Goal: Task Accomplishment & Management: Use online tool/utility

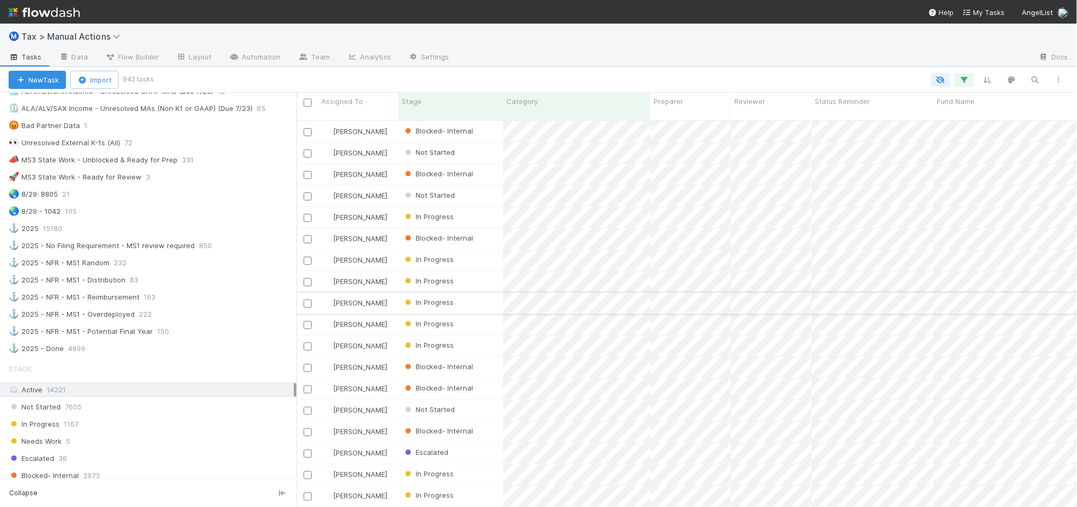
scroll to position [385, 770]
drag, startPoint x: 251, startPoint y: 287, endPoint x: 297, endPoint y: 286, distance: 45.6
click at [297, 286] on div at bounding box center [297, 300] width 1 height 415
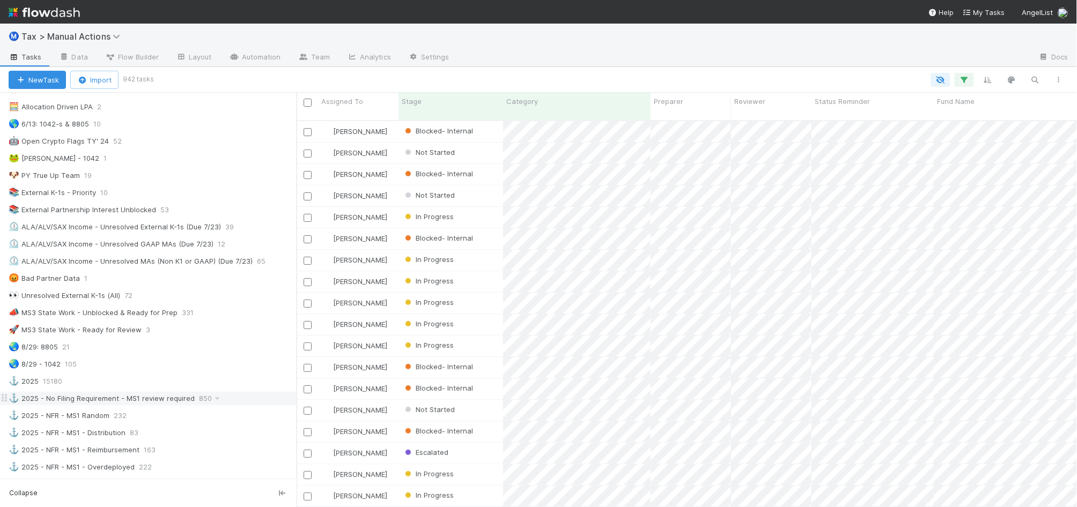
scroll to position [471, 0]
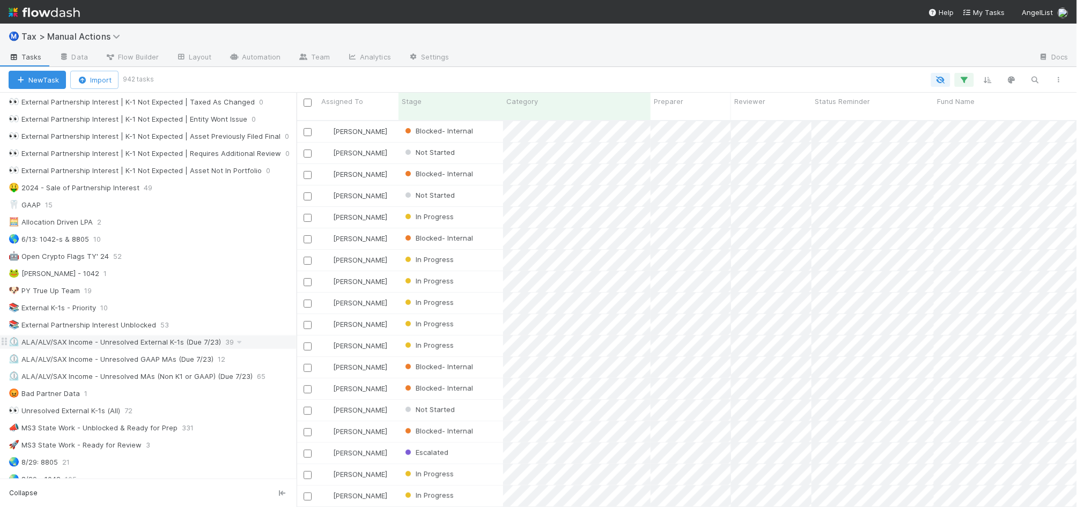
click at [196, 349] on div "⏲️ ALA/ALV/SAX Income - Unresolved External K-1s (Due 7/23)" at bounding box center [115, 342] width 212 height 13
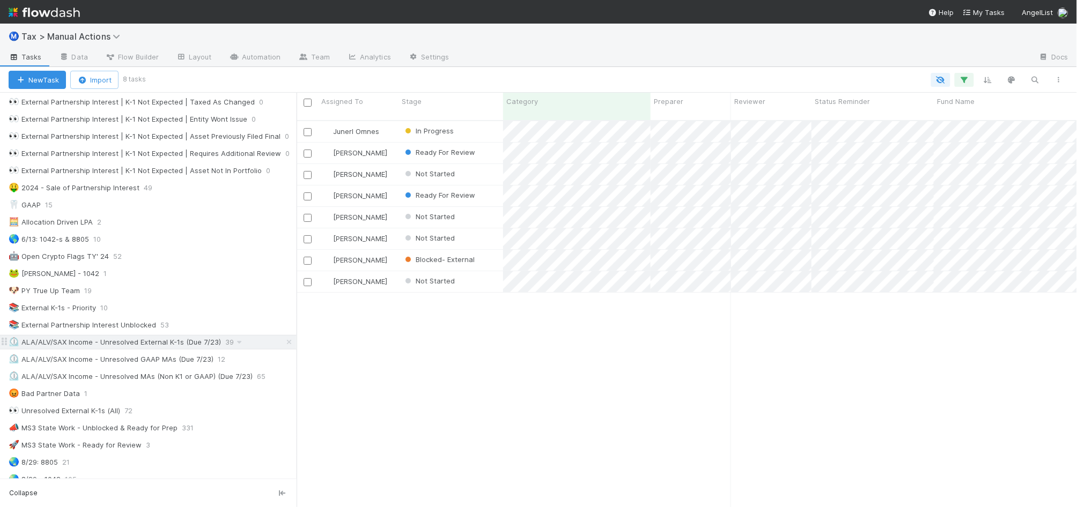
scroll to position [385, 770]
click at [196, 366] on div "⏲️ ALA/ALV/SAX Income - Unresolved GAAP MAs (Due 7/23)" at bounding box center [111, 359] width 205 height 13
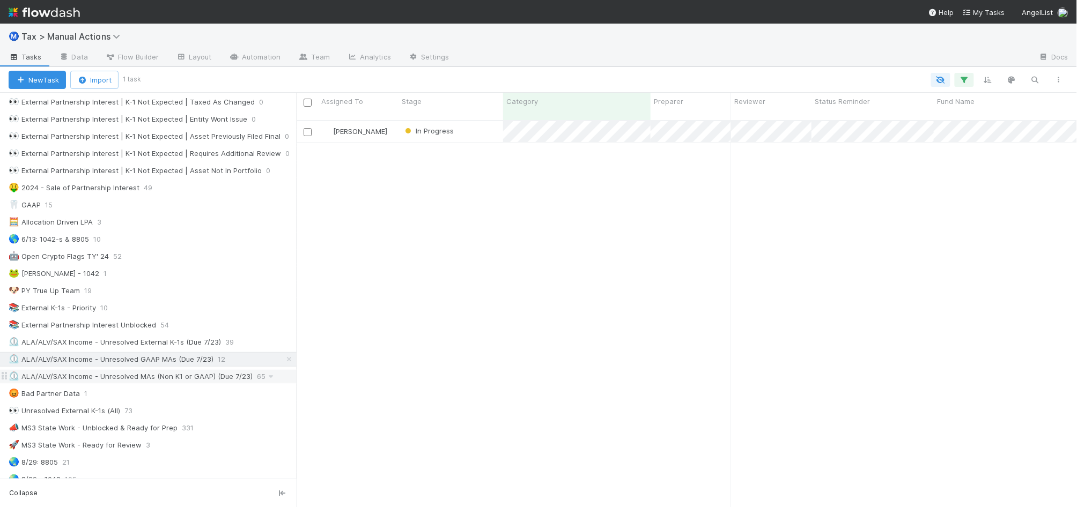
scroll to position [385, 770]
click at [193, 383] on div "⏲️ ALA/ALV/SAX Income - Unresolved MAs (Non K1 or GAAP) (Due 7/23)" at bounding box center [131, 376] width 244 height 13
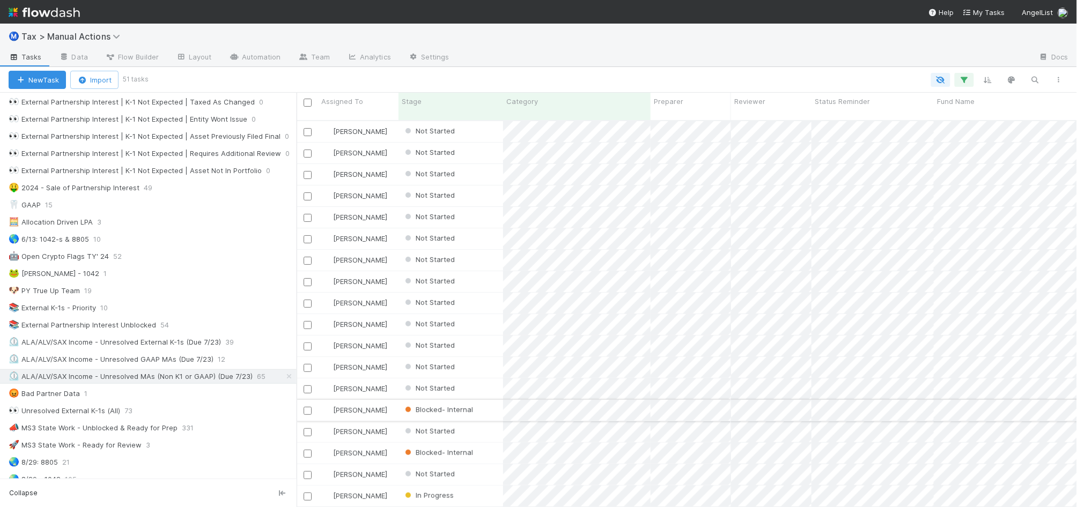
scroll to position [385, 770]
click at [157, 349] on div "⏲️ ALA/ALV/SAX Income - Unresolved External K-1s (Due 7/23)" at bounding box center [115, 342] width 212 height 13
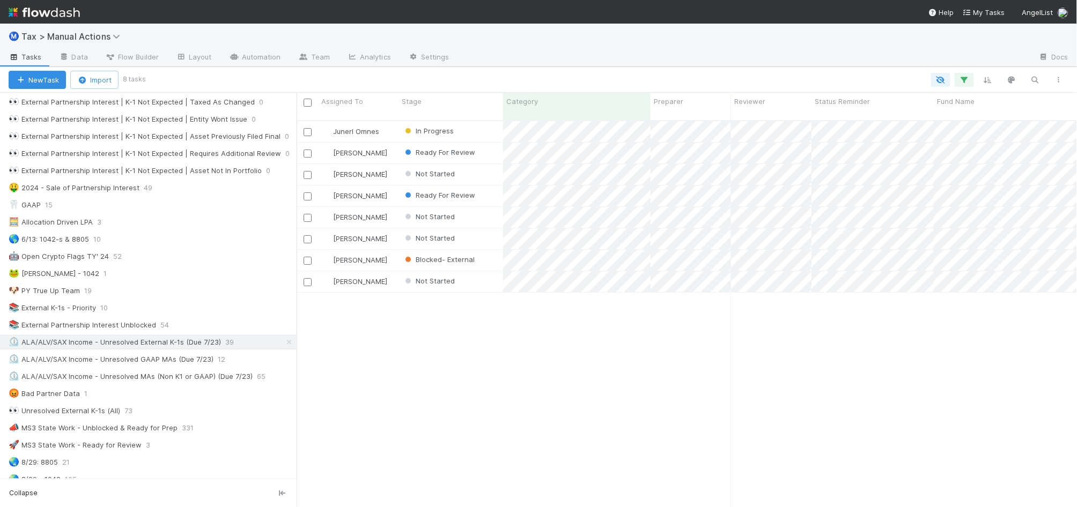
scroll to position [385, 770]
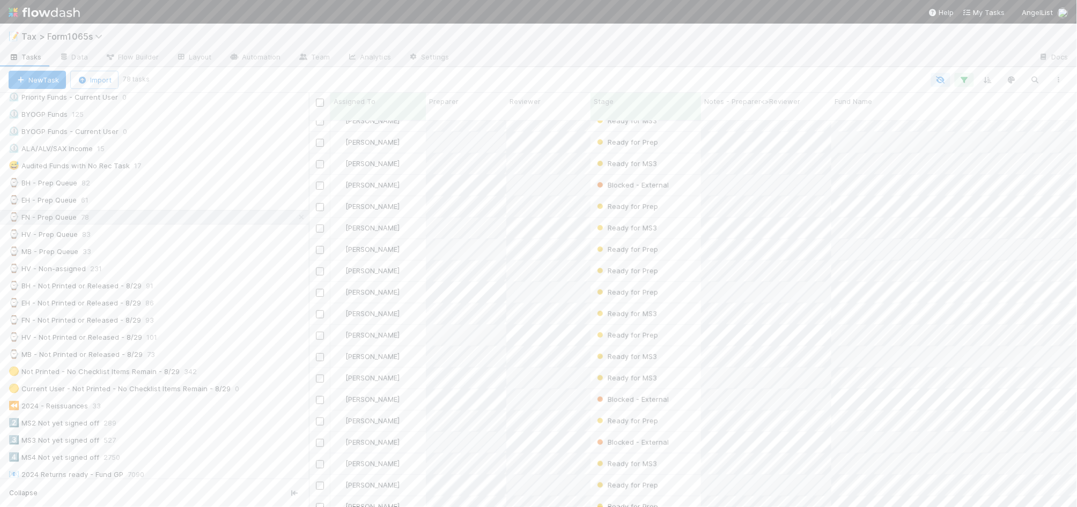
scroll to position [14, 0]
click at [610, 102] on span "Stage" at bounding box center [604, 101] width 20 height 11
click at [629, 116] on div "Sort First → Last" at bounding box center [655, 122] width 122 height 16
drag, startPoint x: 312, startPoint y: 329, endPoint x: 287, endPoint y: 333, distance: 25.0
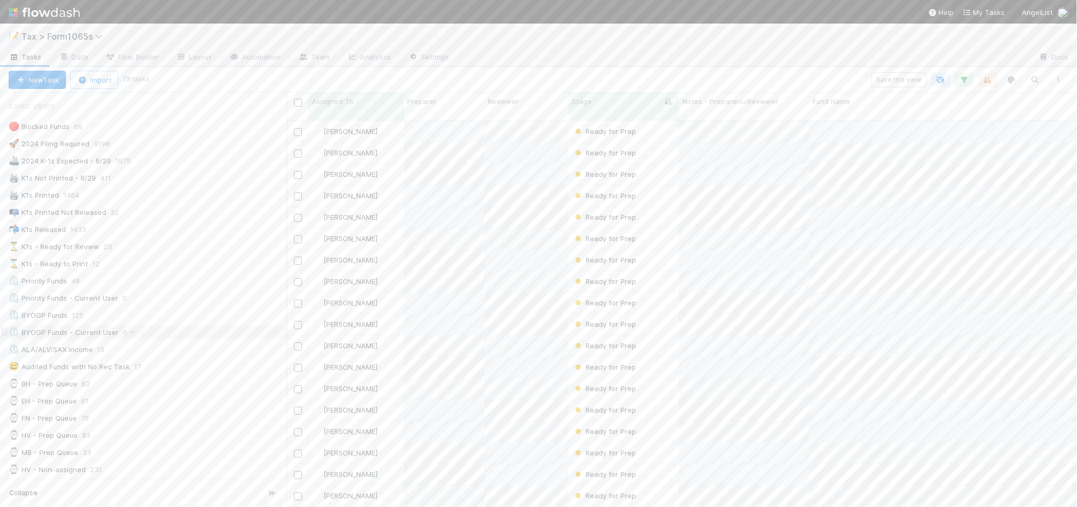
click at [287, 333] on div at bounding box center [287, 300] width 1 height 415
click at [172, 250] on div "⏳ K1s - Ready for Review 30" at bounding box center [148, 246] width 278 height 13
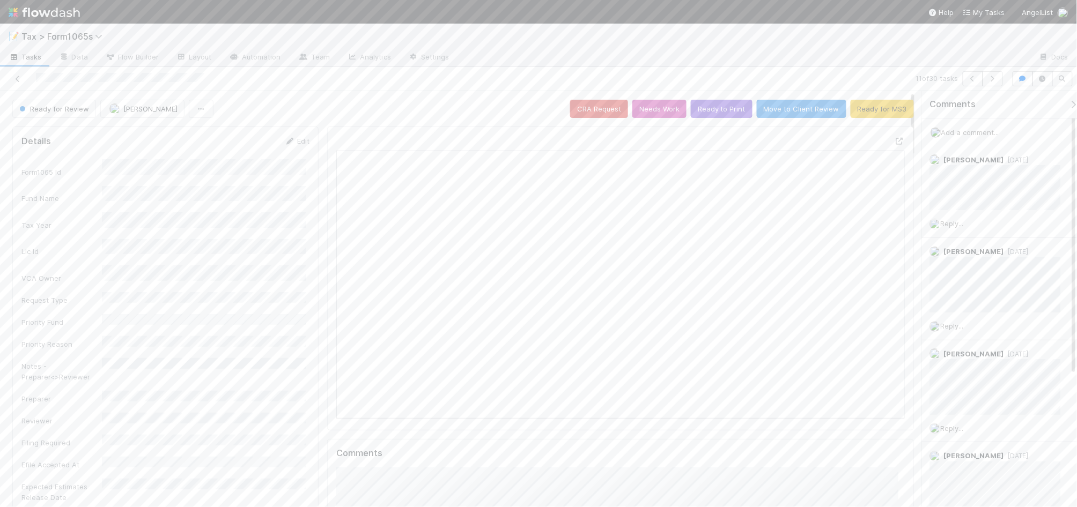
scroll to position [208, 551]
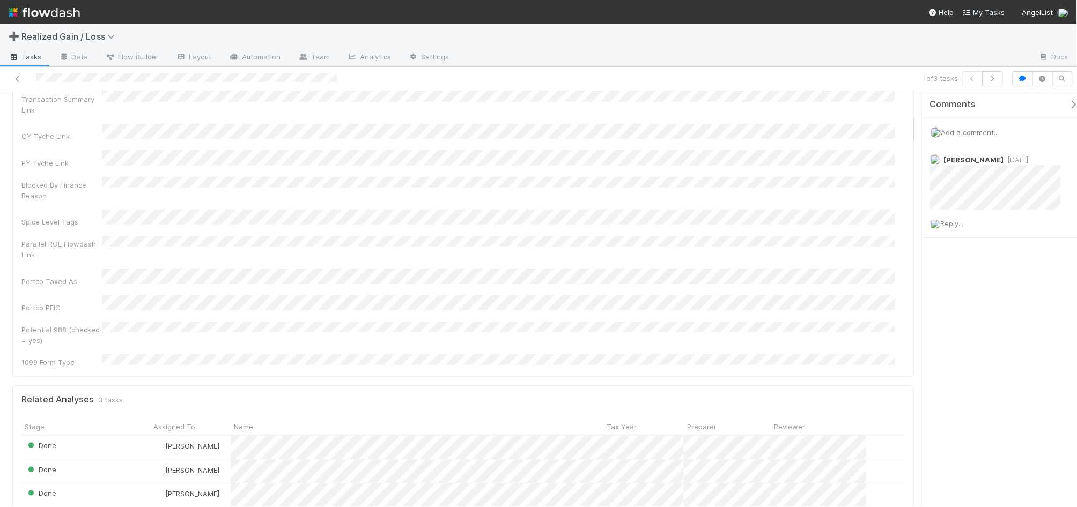
scroll to position [335, 0]
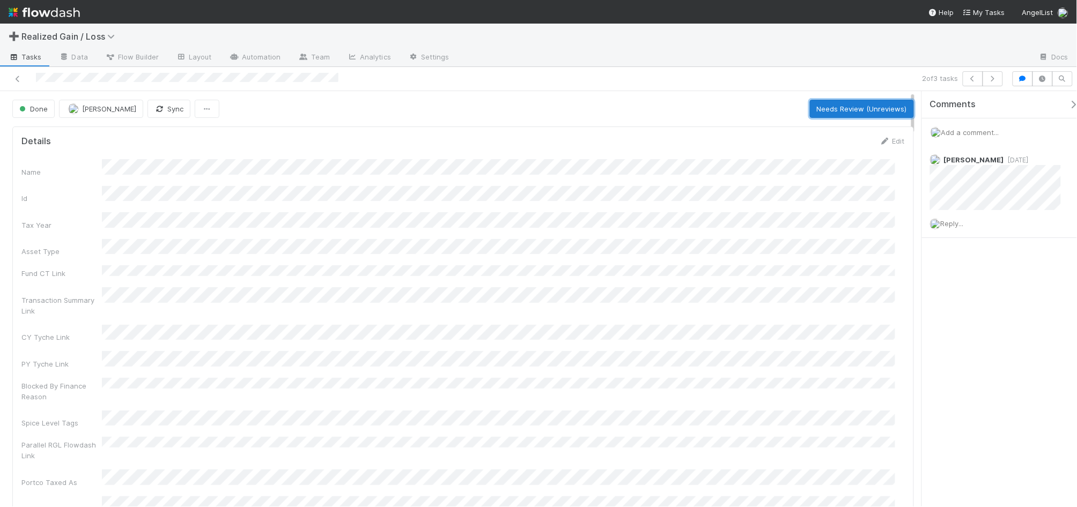
click at [824, 113] on button "Needs Review (Unreviews)" at bounding box center [862, 109] width 104 height 18
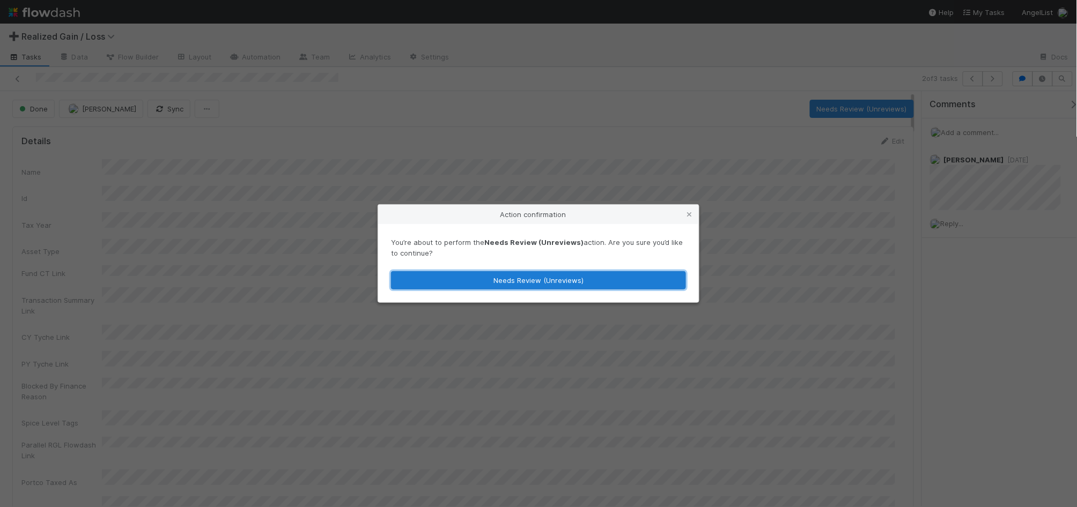
click at [610, 283] on button "Needs Review (Unreviews)" at bounding box center [538, 280] width 295 height 18
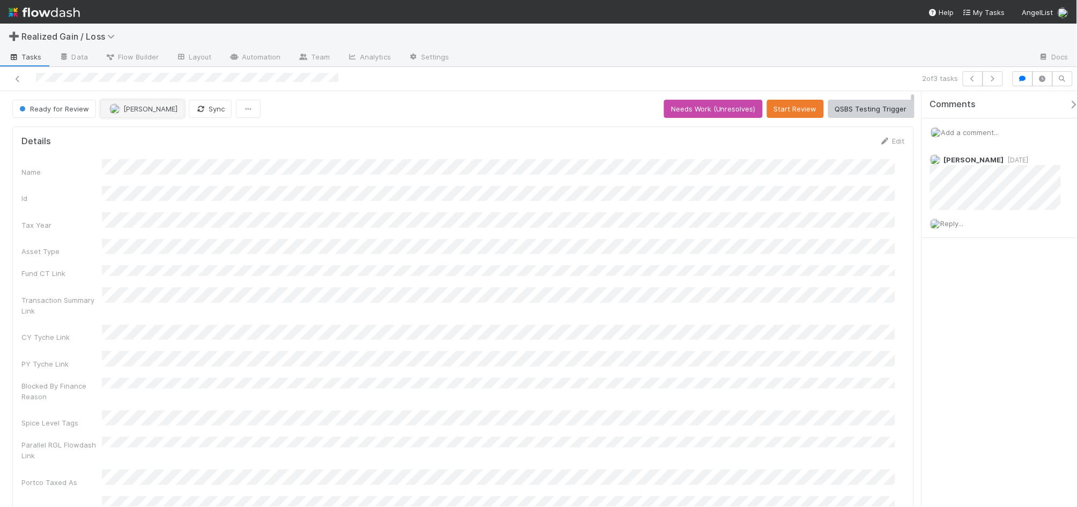
click at [151, 112] on span "[PERSON_NAME]" at bounding box center [150, 109] width 54 height 9
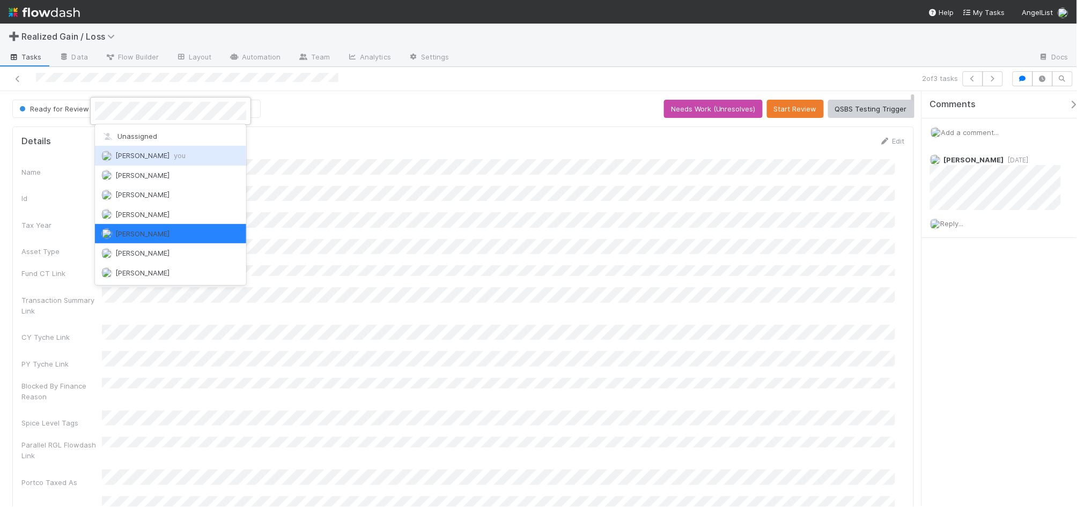
click at [151, 149] on div "Amy Gregorius you" at bounding box center [170, 155] width 151 height 19
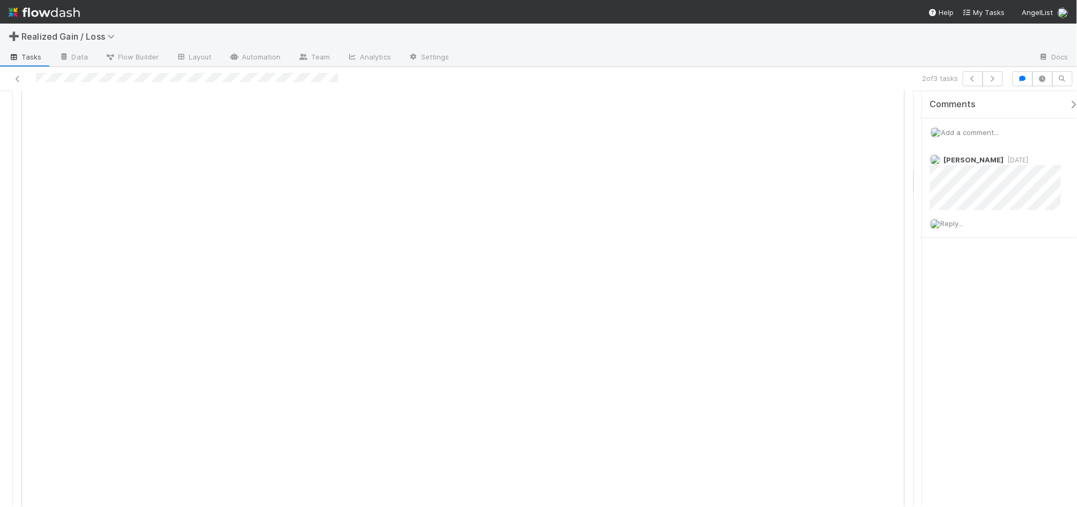
scroll to position [848, 0]
click at [875, 268] on icon at bounding box center [880, 271] width 11 height 7
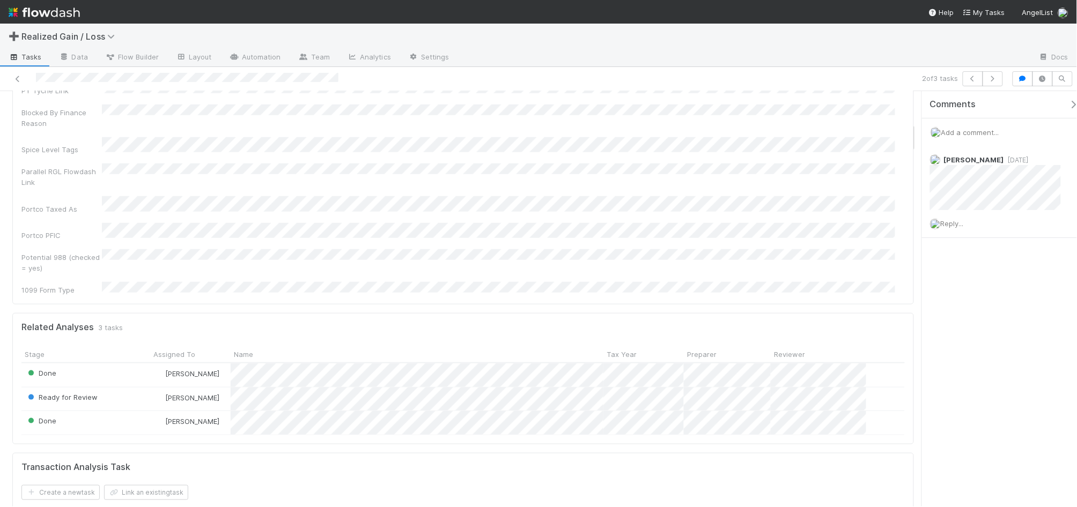
scroll to position [0, 0]
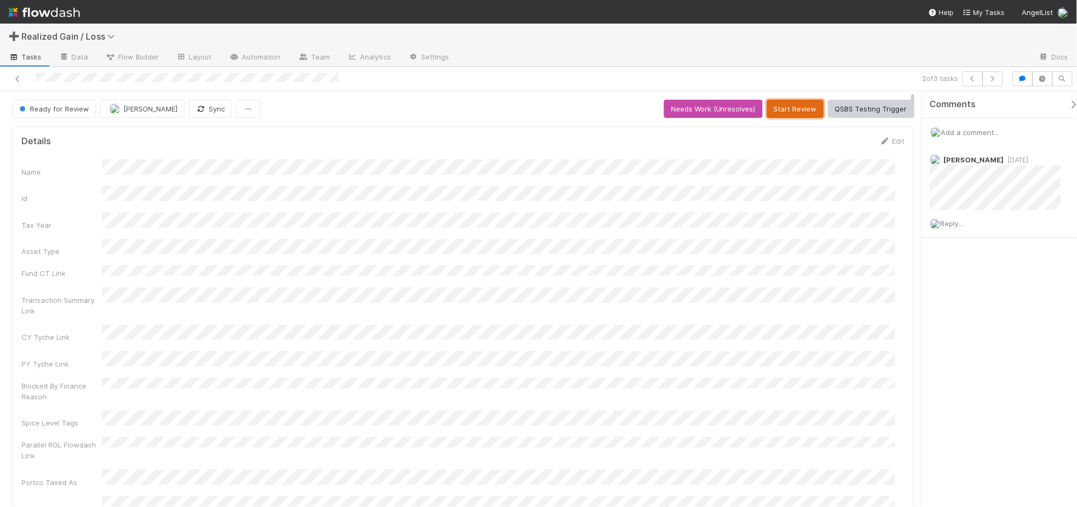
click at [783, 107] on button "Start Review" at bounding box center [795, 109] width 57 height 18
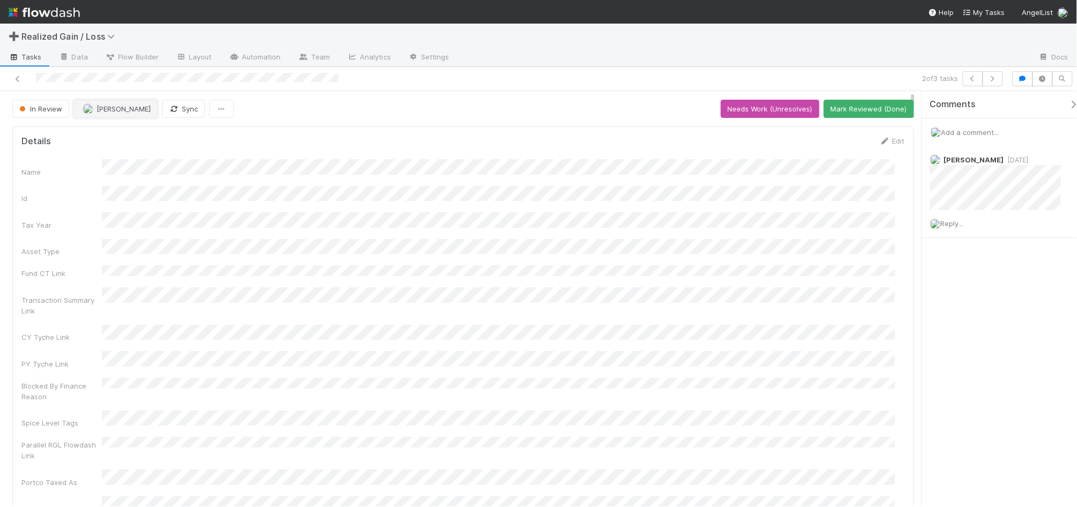
click at [101, 109] on span "[PERSON_NAME]" at bounding box center [124, 109] width 54 height 9
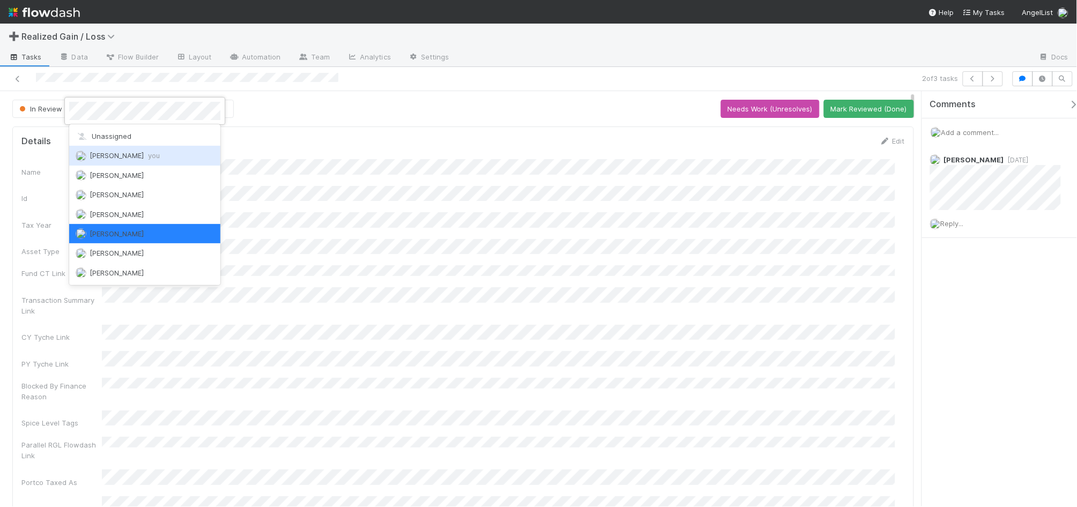
click at [127, 151] on span "Amy Gregorius you" at bounding box center [125, 155] width 70 height 9
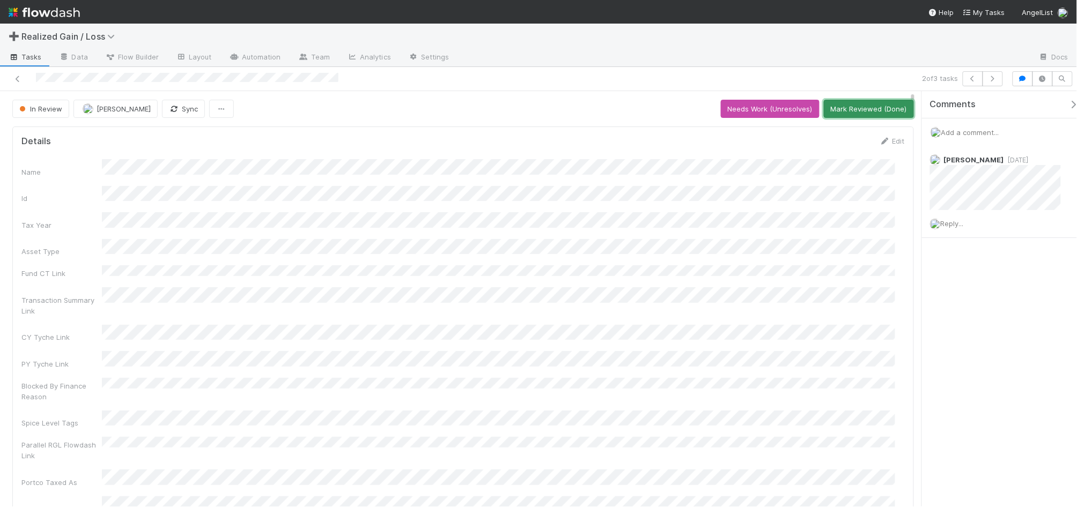
click at [856, 106] on button "Mark Reviewed (Done)" at bounding box center [869, 109] width 90 height 18
click at [993, 81] on icon "button" at bounding box center [992, 79] width 11 height 6
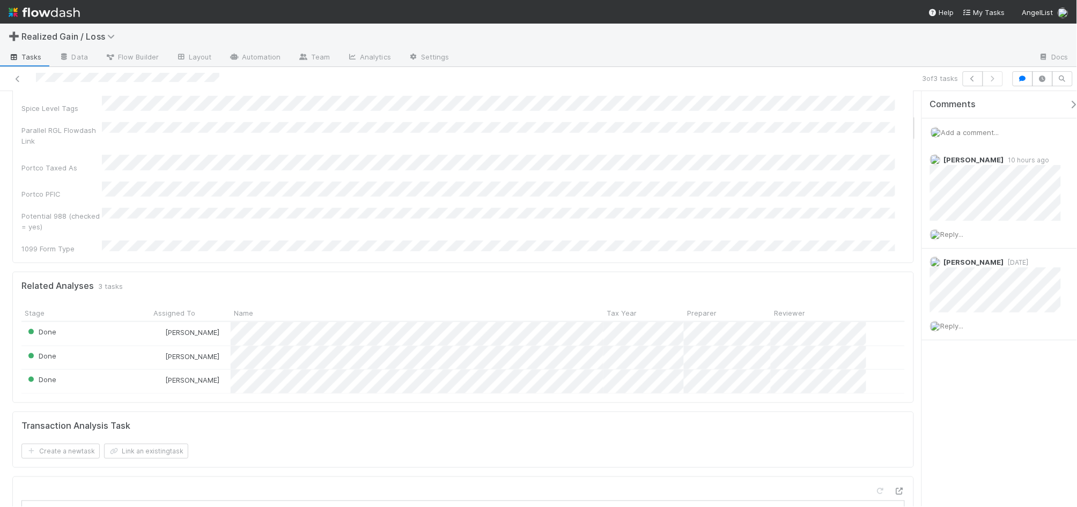
scroll to position [335, 0]
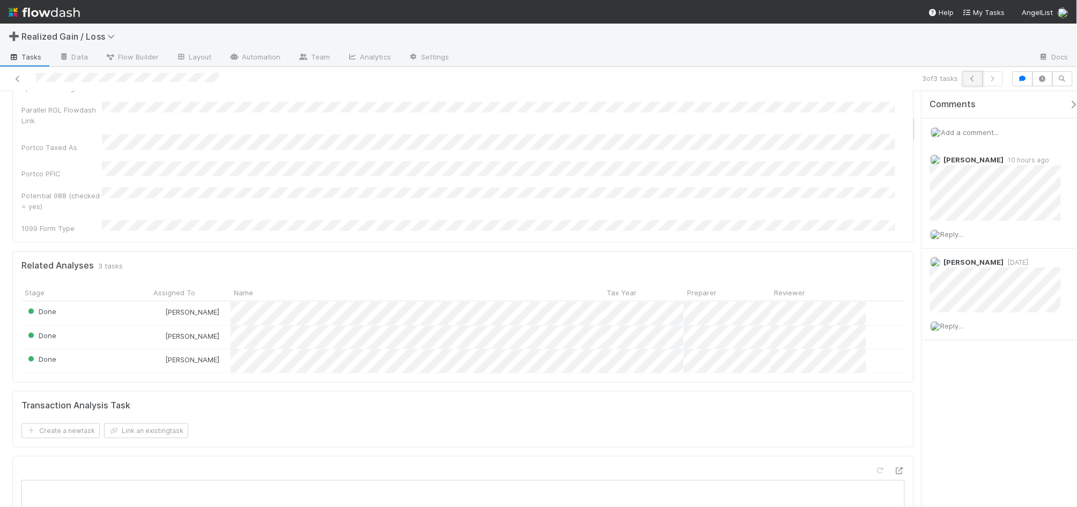
click at [969, 78] on icon "button" at bounding box center [972, 79] width 11 height 6
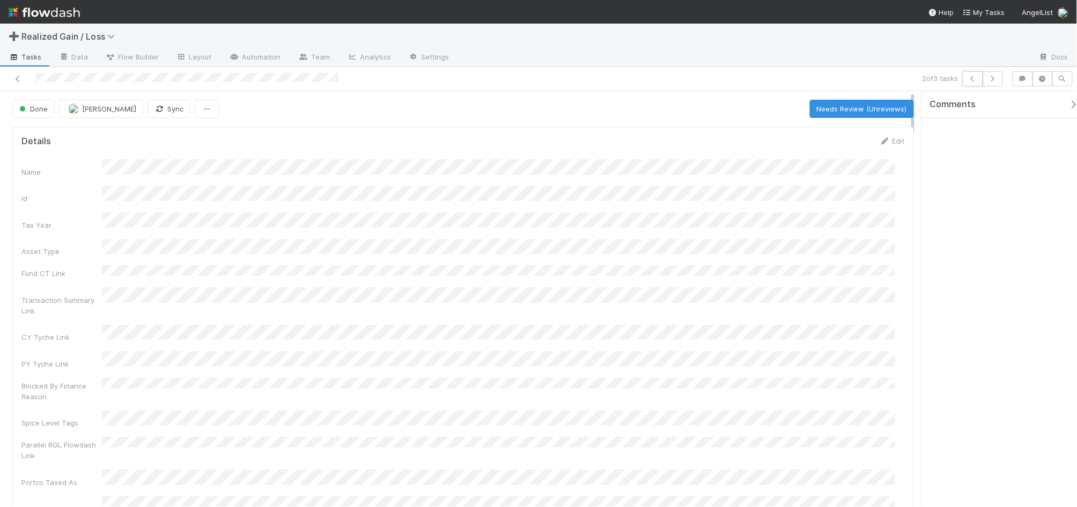
click at [969, 78] on icon "button" at bounding box center [972, 79] width 11 height 6
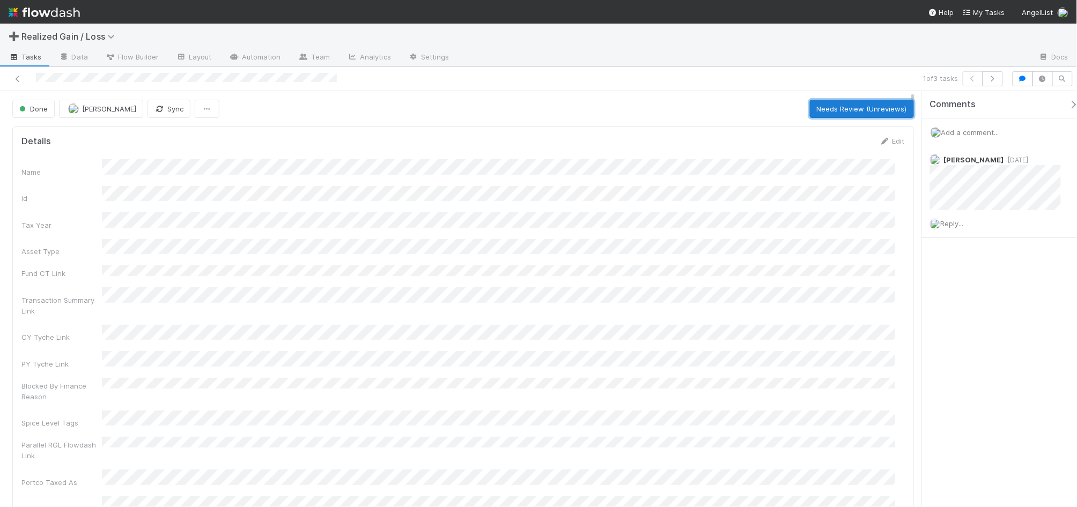
click at [842, 106] on button "Needs Review (Unreviews)" at bounding box center [862, 109] width 104 height 18
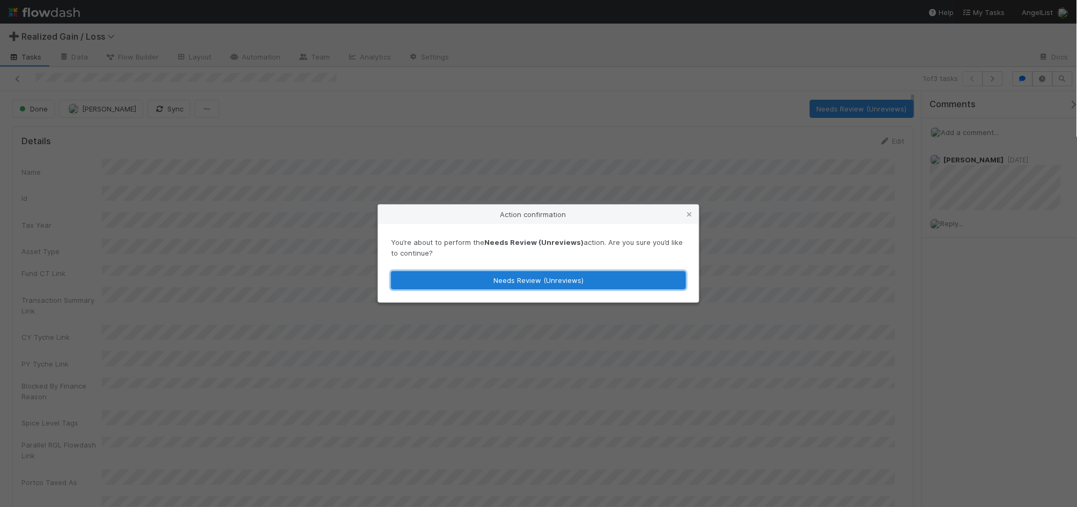
click at [527, 284] on button "Needs Review (Unreviews)" at bounding box center [538, 280] width 295 height 18
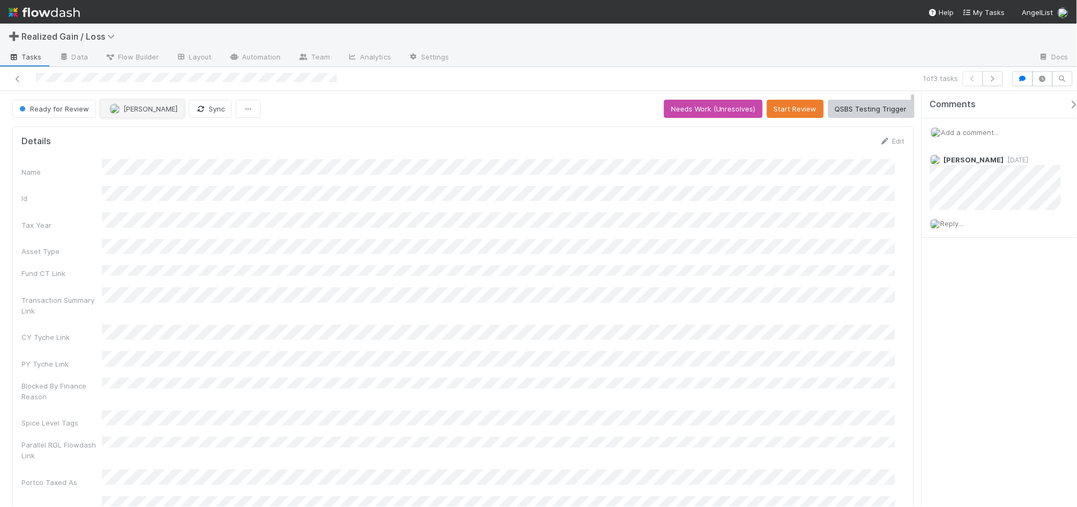
click at [135, 106] on span "[PERSON_NAME]" at bounding box center [150, 109] width 54 height 9
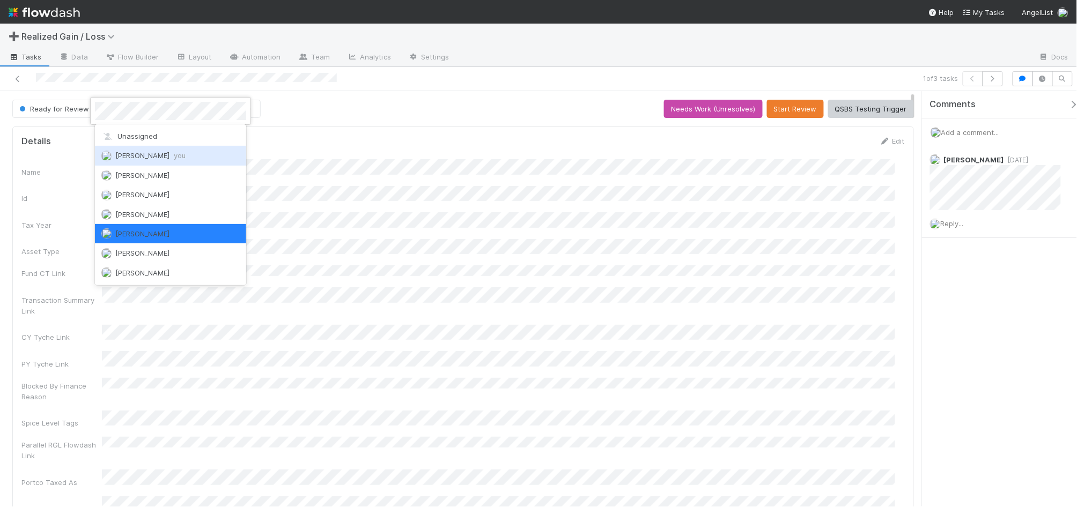
click at [153, 156] on span "Amy Gregorius you" at bounding box center [150, 155] width 70 height 9
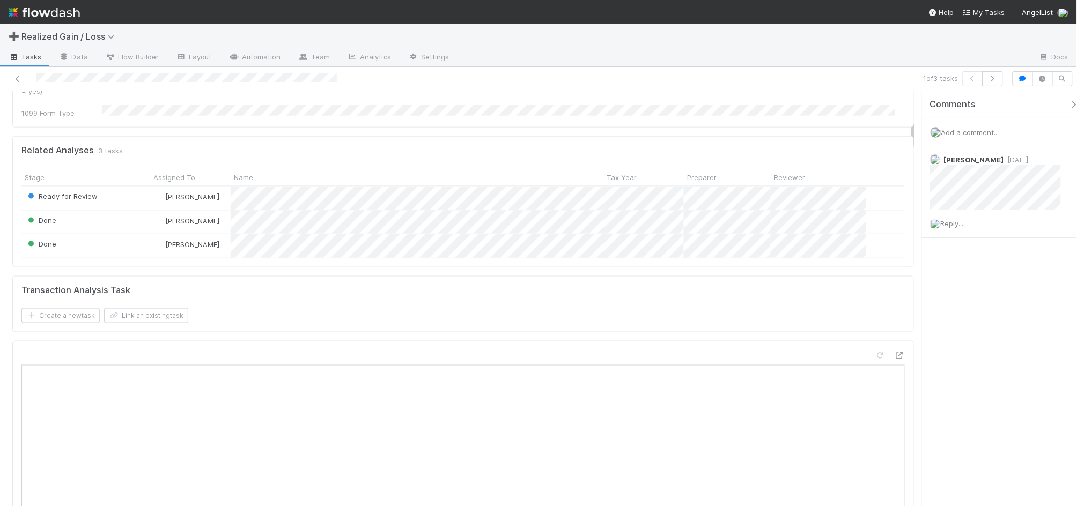
scroll to position [737, 0]
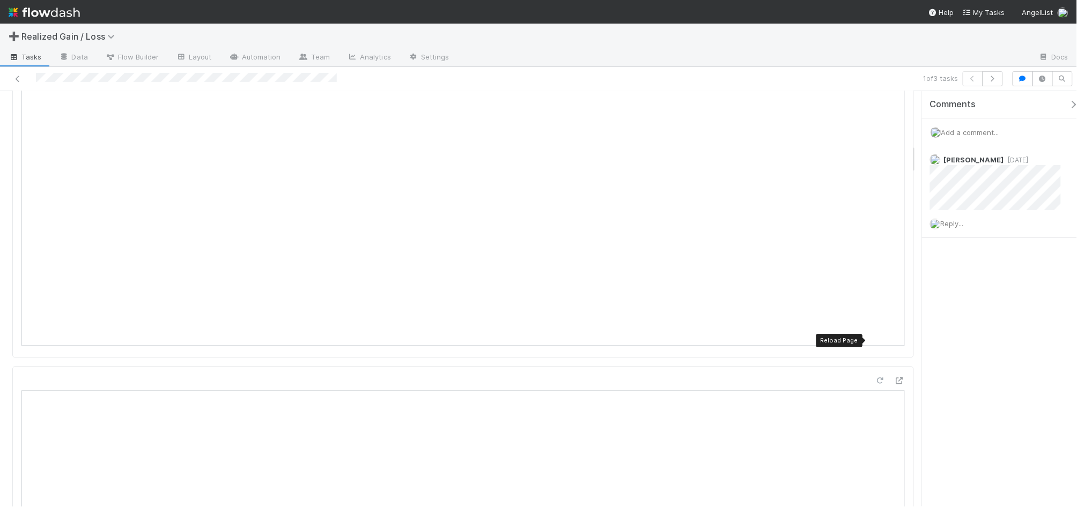
click at [875, 378] on icon at bounding box center [880, 381] width 11 height 7
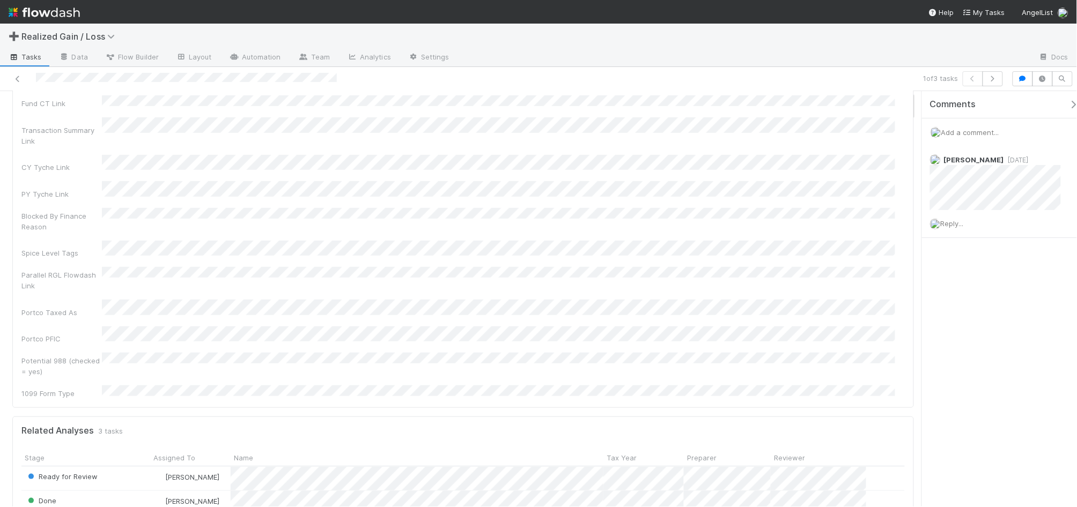
scroll to position [0, 0]
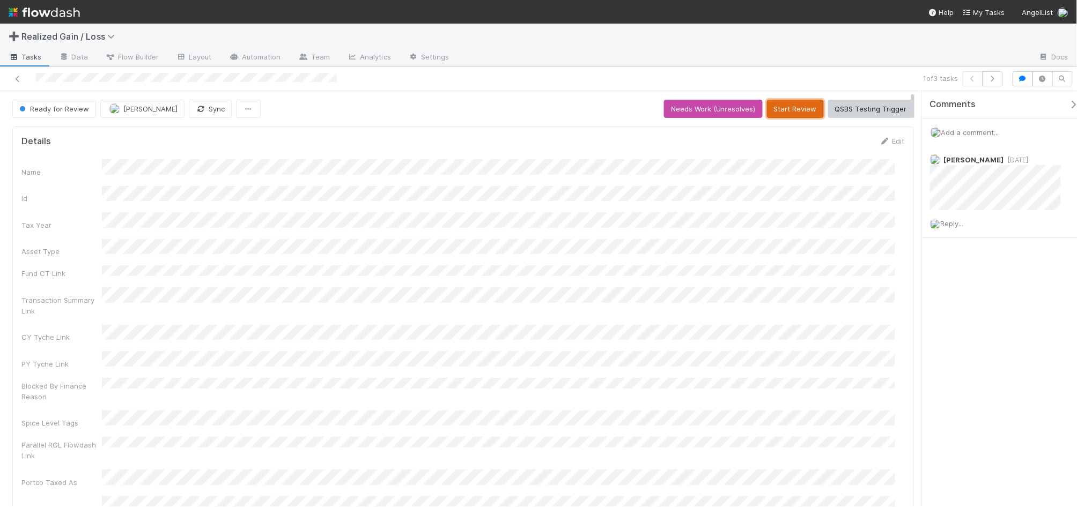
click at [783, 111] on button "Start Review" at bounding box center [795, 109] width 57 height 18
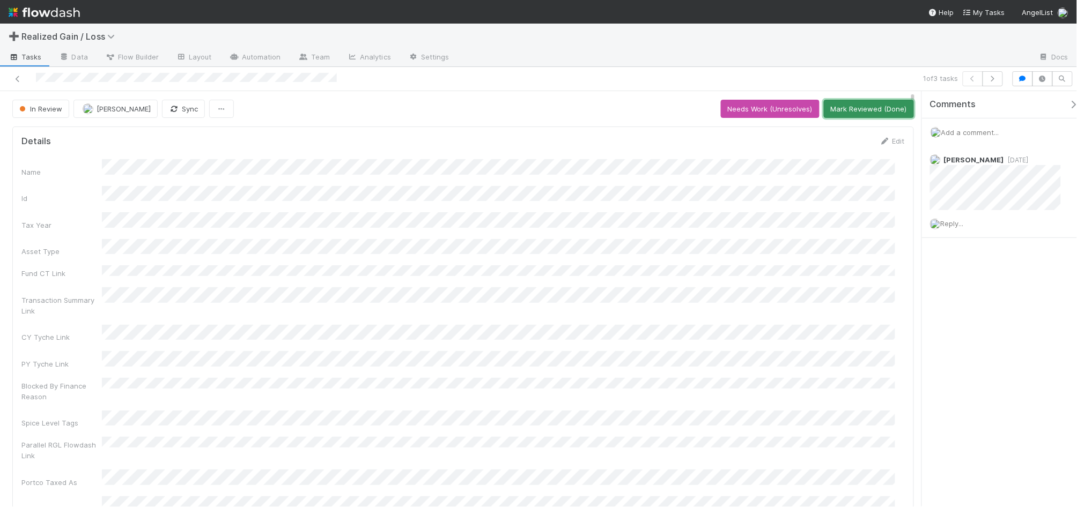
click at [853, 109] on button "Mark Reviewed (Done)" at bounding box center [869, 109] width 90 height 18
click at [136, 116] on button "[PERSON_NAME]" at bounding box center [115, 109] width 84 height 18
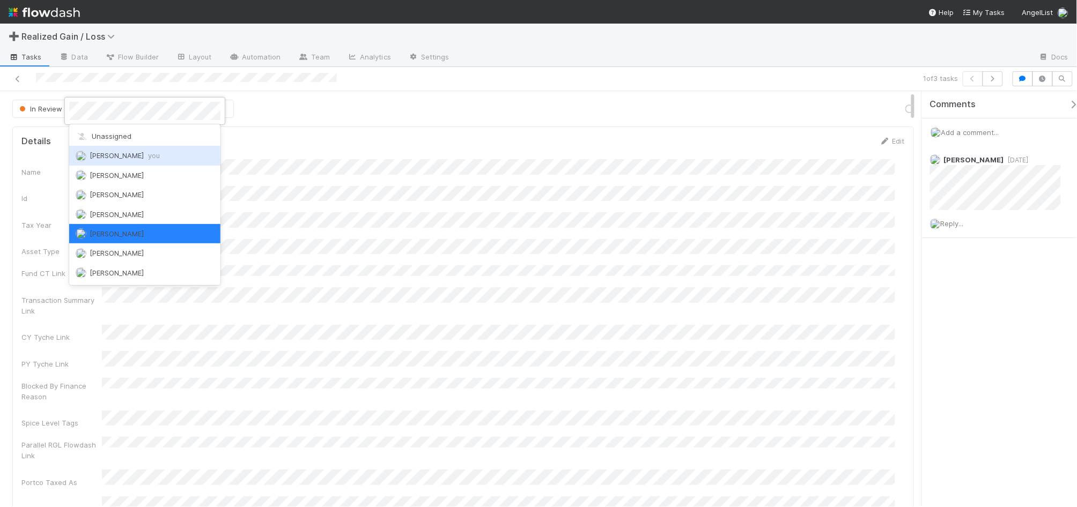
click at [138, 152] on span "Amy Gregorius you" at bounding box center [125, 155] width 70 height 9
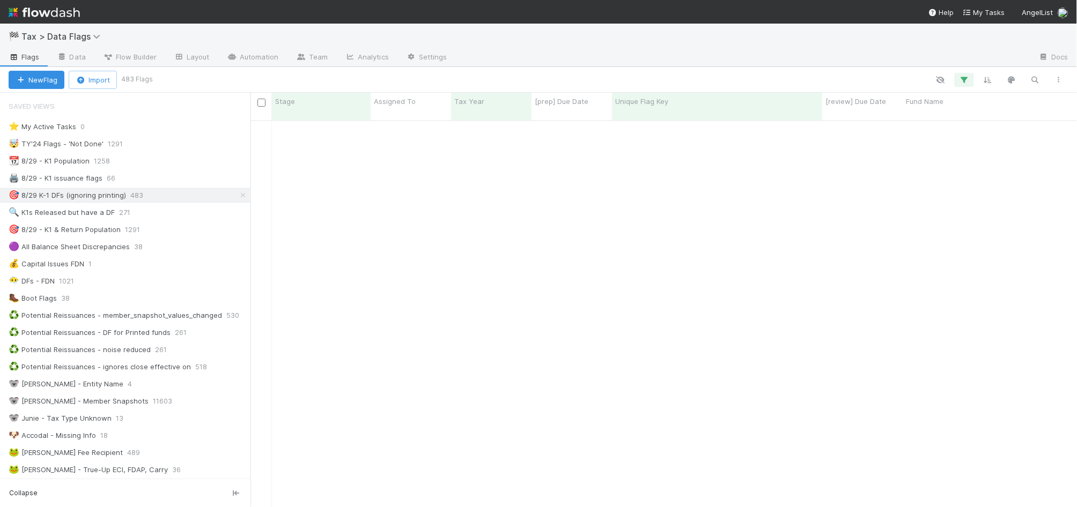
scroll to position [385, 817]
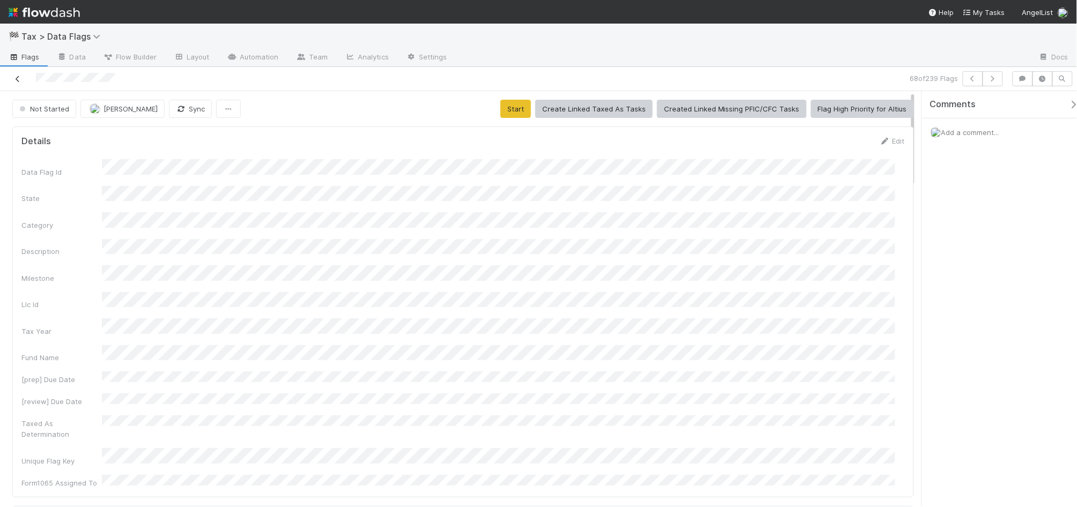
click at [14, 80] on icon at bounding box center [17, 79] width 11 height 7
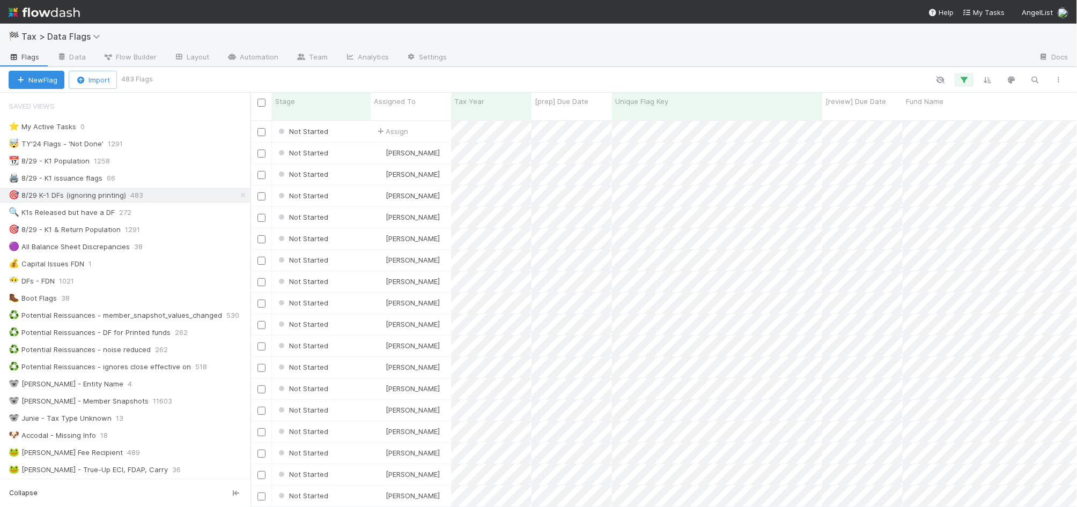
scroll to position [11, 11]
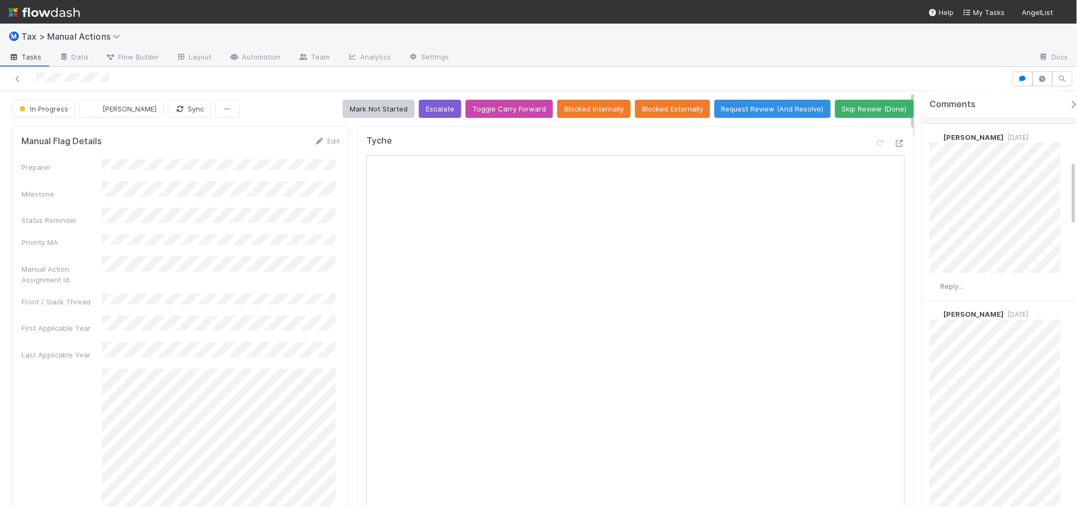
scroll to position [536, 0]
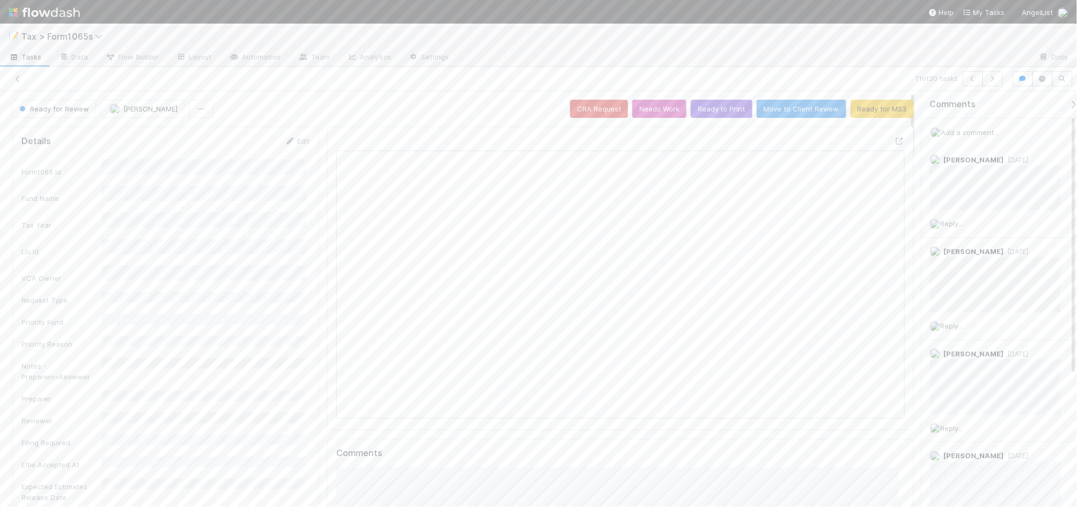
scroll to position [208, 551]
click at [18, 78] on icon at bounding box center [17, 79] width 11 height 7
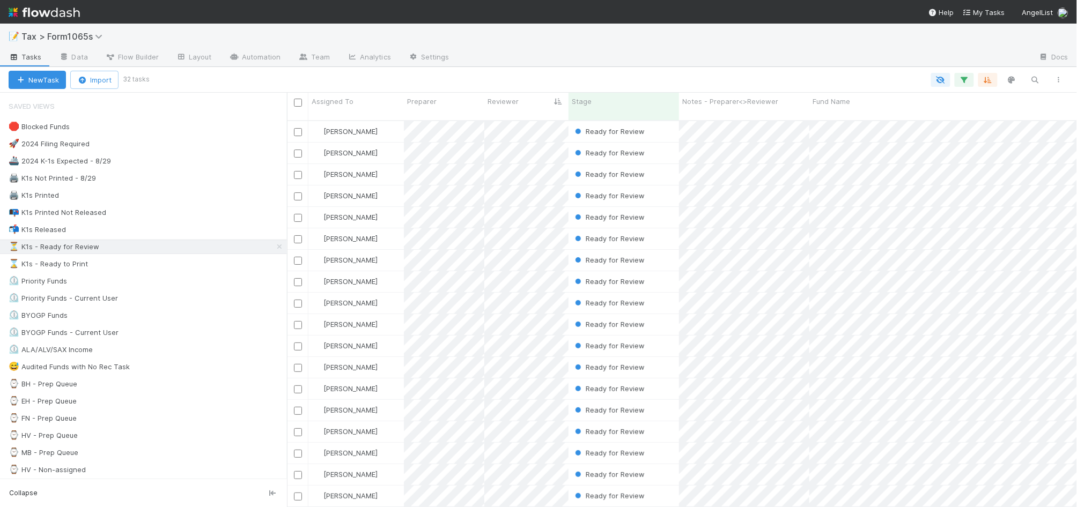
scroll to position [385, 780]
click at [178, 149] on div "🚀 2024 Filing Required 9198" at bounding box center [148, 143] width 278 height 13
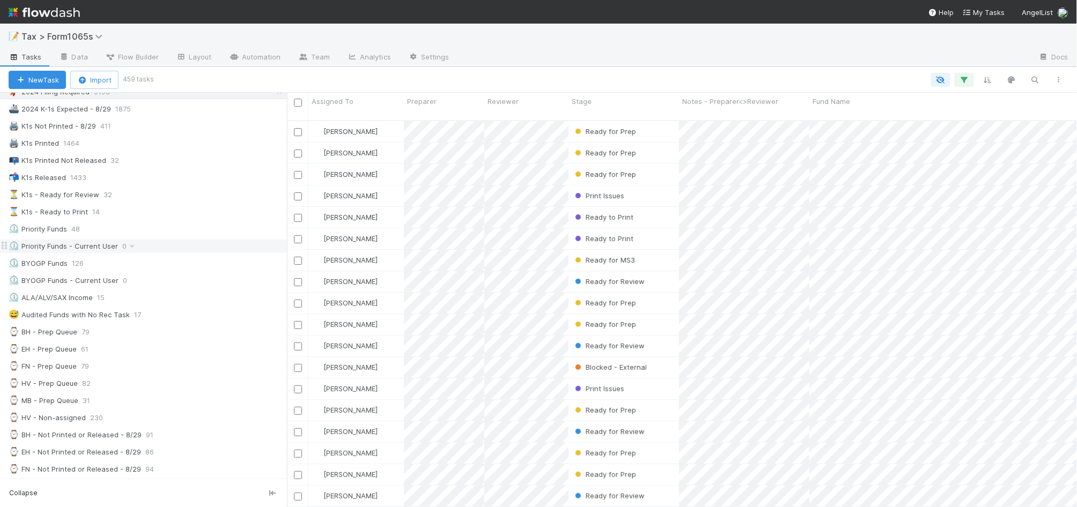
scroll to position [134, 0]
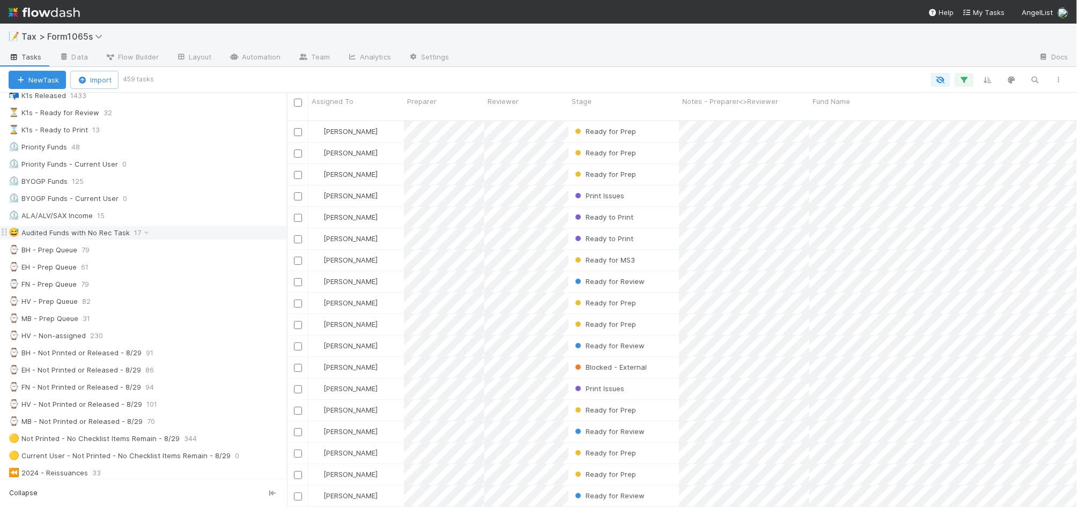
click at [223, 238] on div "😅 Audited Funds with No Rec Task 17" at bounding box center [148, 232] width 278 height 13
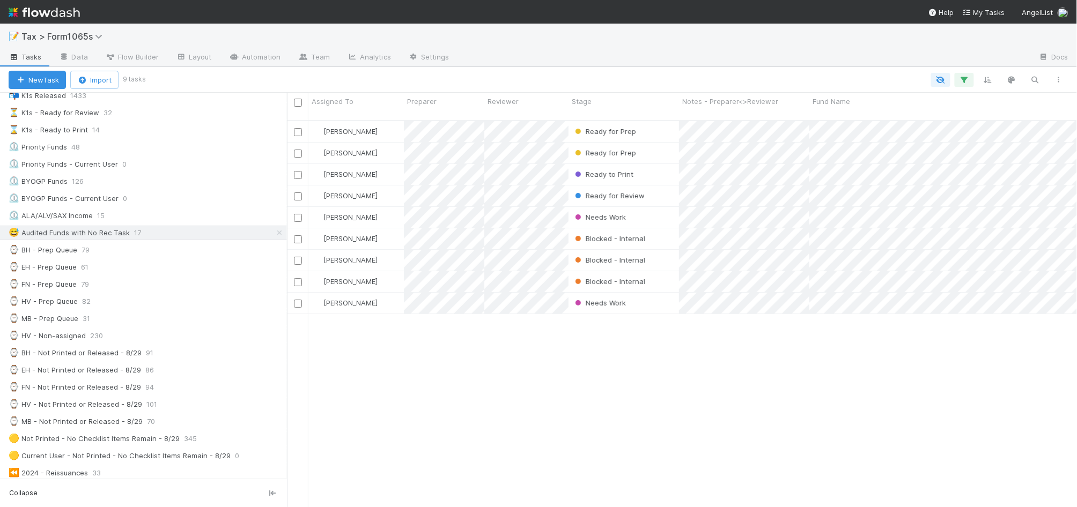
click at [571, 380] on div "Michael Binck Ready for Prep 8/21/25, 12:44:59 PM 36 15 0 1 1 0 21 Michael Binc…" at bounding box center [682, 318] width 790 height 395
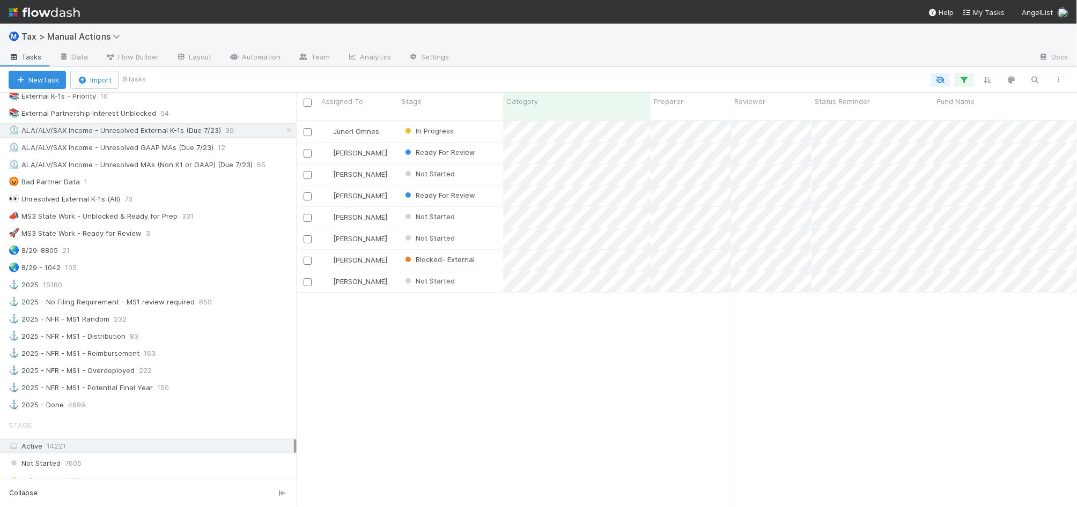
scroll to position [605, 0]
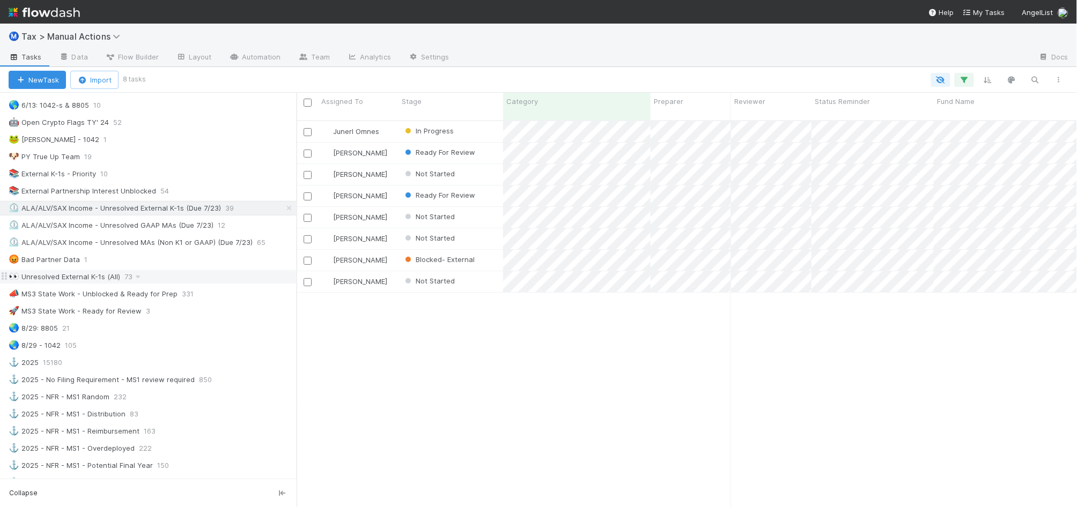
click at [184, 284] on div "👀 Unresolved External K-1s (All) 73" at bounding box center [153, 276] width 288 height 13
